Goal: Task Accomplishment & Management: Use online tool/utility

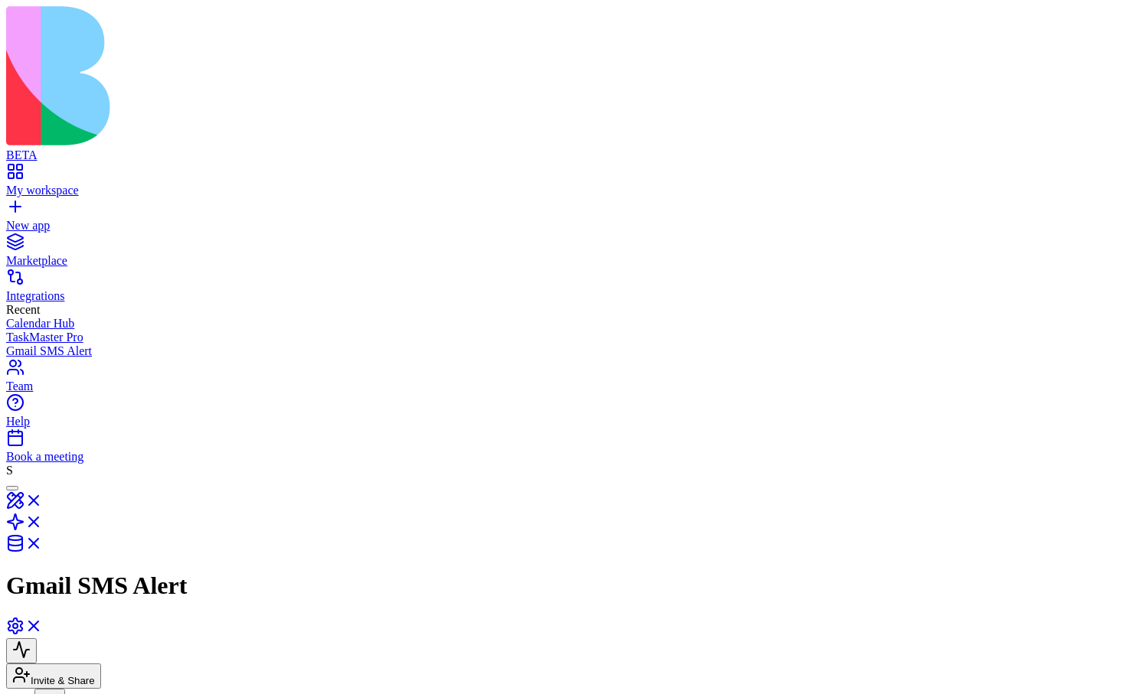
click at [18, 205] on link "New app" at bounding box center [565, 219] width 1118 height 28
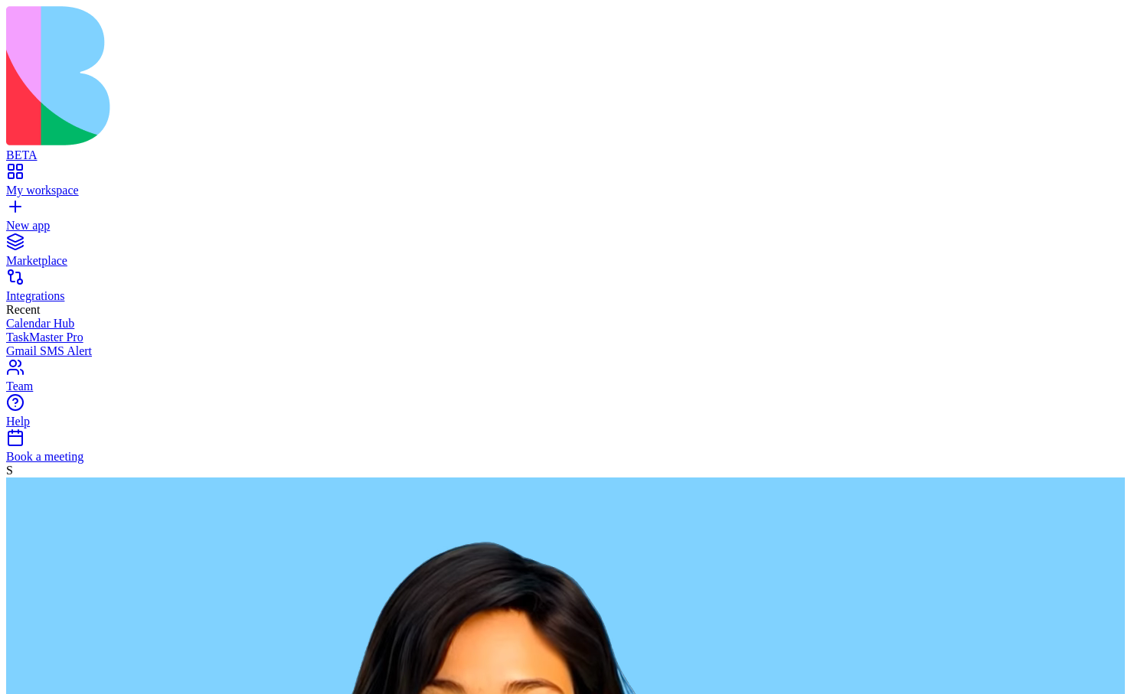
type textarea "*"
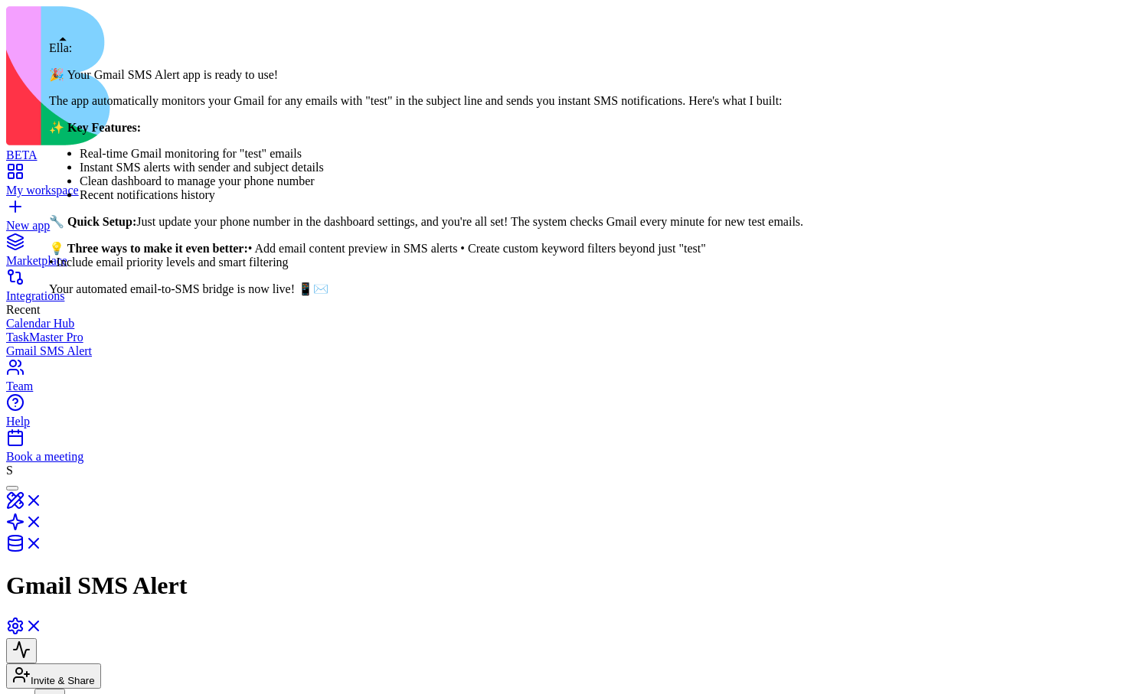
click at [12, 488] on div at bounding box center [12, 488] width 0 height 0
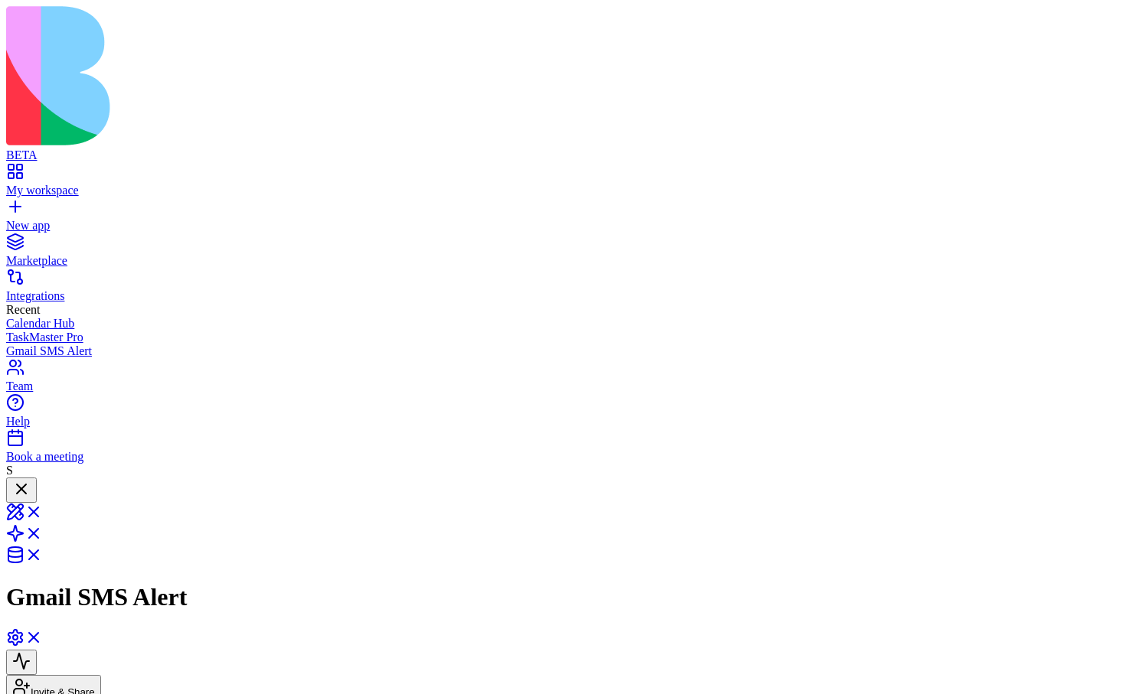
drag, startPoint x: 67, startPoint y: 276, endPoint x: 225, endPoint y: 310, distance: 162.0
copy span "create an app that whenever I get a new email from gmail with the word test in …"
click at [23, 205] on link "New app" at bounding box center [565, 219] width 1118 height 28
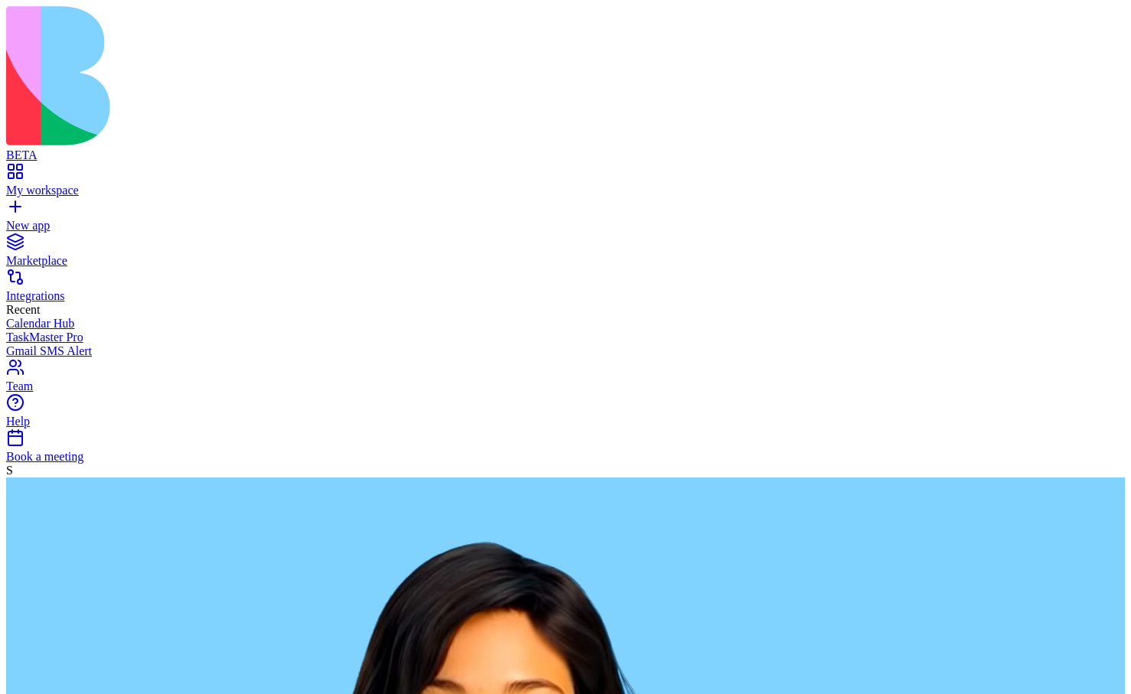
paste textarea "**********"
type textarea "**********"
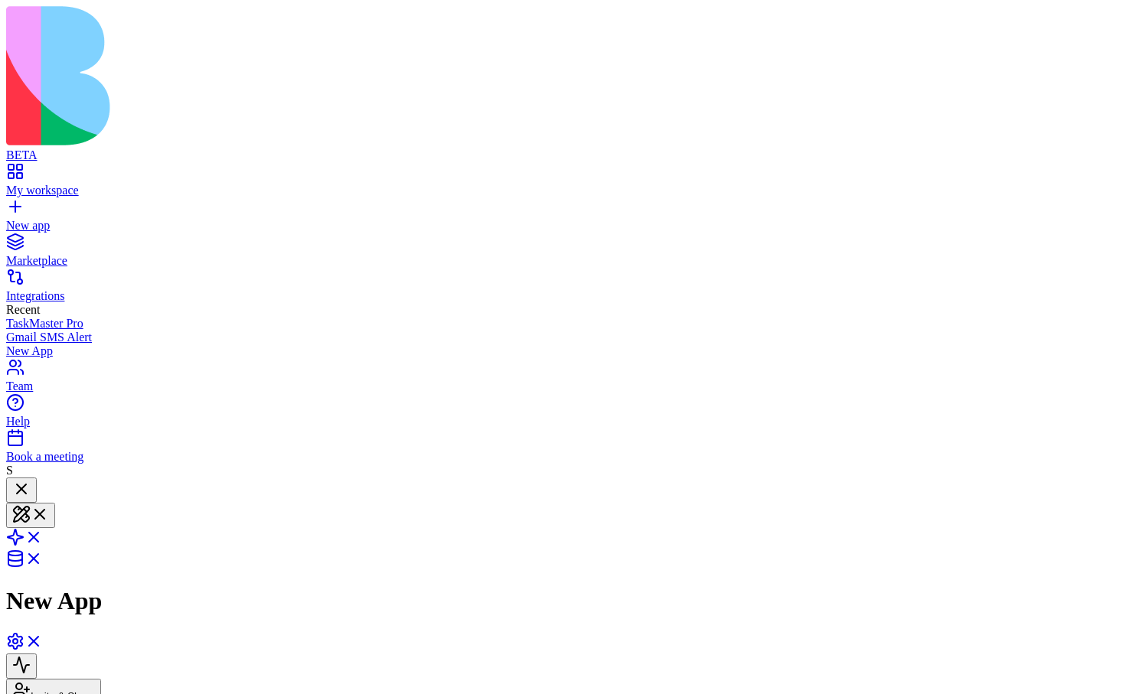
scroll to position [144, 0]
click at [43, 536] on span at bounding box center [43, 542] width 0 height 13
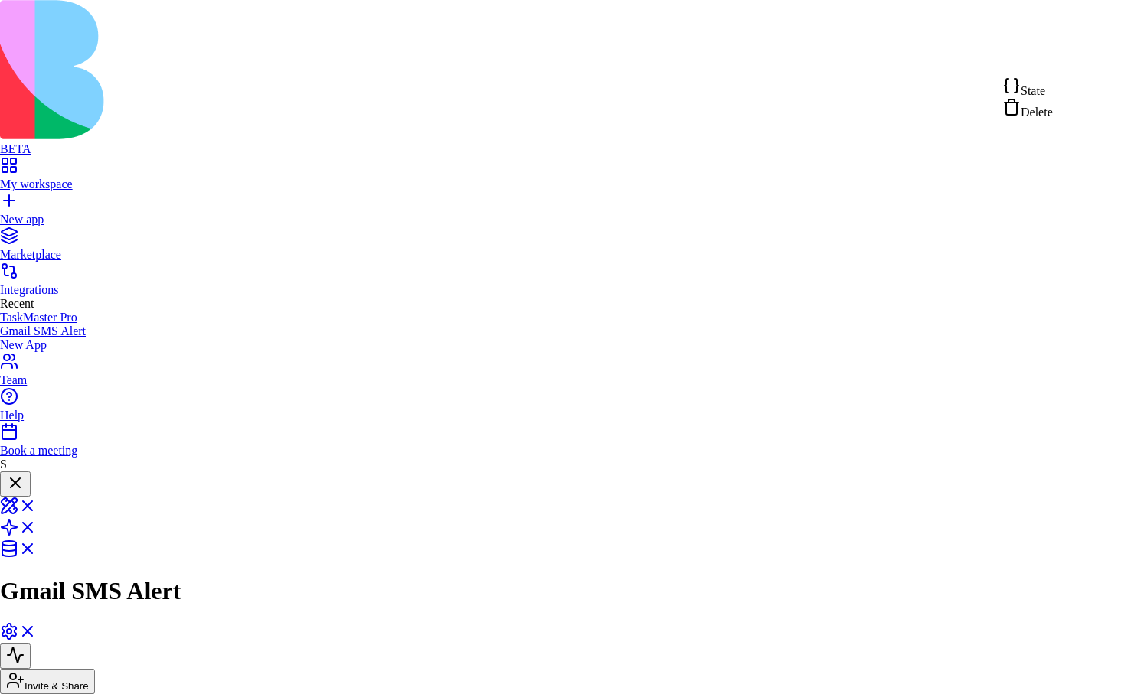
click at [1045, 86] on span "State" at bounding box center [1032, 90] width 24 height 13
